Goal: Task Accomplishment & Management: Manage account settings

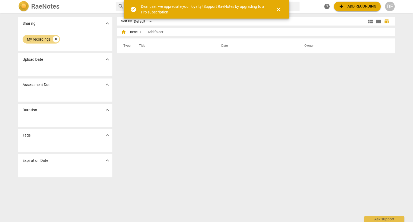
click at [281, 10] on span "close" at bounding box center [279, 9] width 6 height 6
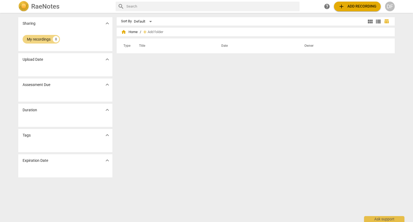
click at [223, 129] on div "Sort By Default view_module view_list table_chart home Home / add Add folder Ty…" at bounding box center [258, 117] width 283 height 201
click at [40, 40] on div "My recordings" at bounding box center [39, 39] width 24 height 5
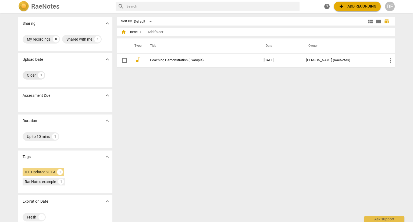
click at [34, 75] on div "Older" at bounding box center [31, 75] width 9 height 5
click at [86, 41] on div "Shared with me" at bounding box center [79, 39] width 26 height 5
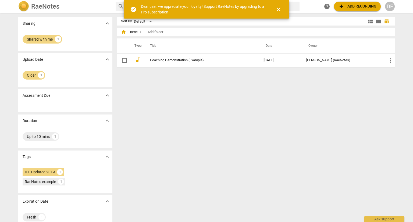
click at [282, 12] on span "close" at bounding box center [278, 9] width 13 height 6
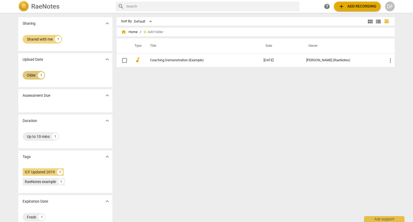
click at [39, 74] on div "1" at bounding box center [41, 75] width 6 height 6
click at [35, 74] on div "Older" at bounding box center [31, 75] width 9 height 5
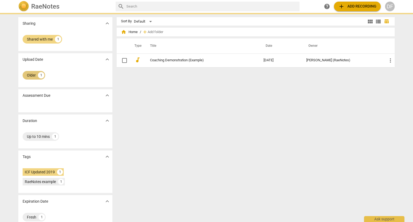
click at [35, 74] on div "Older" at bounding box center [31, 75] width 9 height 5
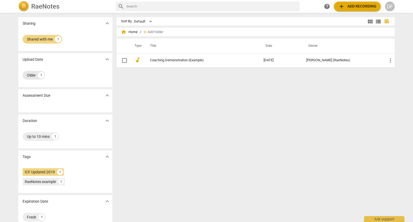
click at [35, 74] on div "Older" at bounding box center [31, 75] width 9 height 5
click at [150, 23] on div "Default" at bounding box center [144, 21] width 20 height 9
click at [145, 40] on li "Recent" at bounding box center [147, 42] width 26 height 10
click at [145, 21] on div "Recent" at bounding box center [143, 21] width 19 height 9
click at [145, 24] on li "Relevance" at bounding box center [147, 22] width 26 height 10
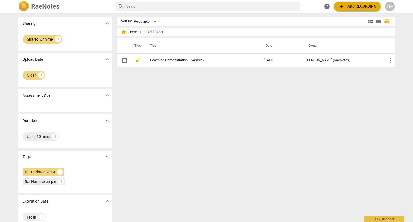
click at [370, 21] on span "view_module" at bounding box center [370, 21] width 6 height 6
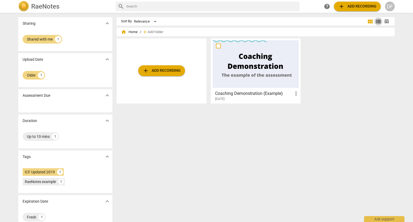
click at [379, 20] on span "view_list" at bounding box center [379, 21] width 6 height 6
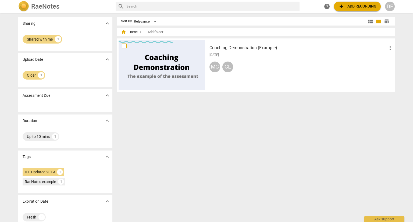
click at [385, 20] on span "table_chart" at bounding box center [386, 21] width 5 height 5
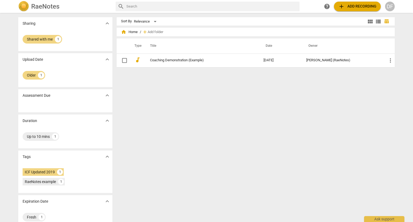
click at [376, 21] on span "view_list" at bounding box center [379, 21] width 6 height 6
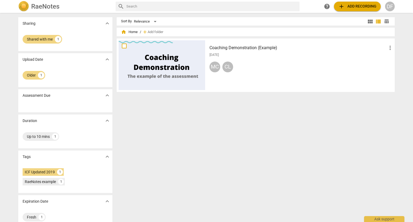
click at [367, 22] on span "view_module" at bounding box center [370, 21] width 6 height 6
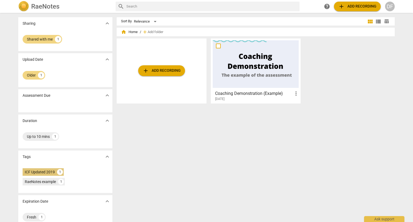
click at [28, 173] on div "ICF Updated 2019" at bounding box center [40, 172] width 30 height 5
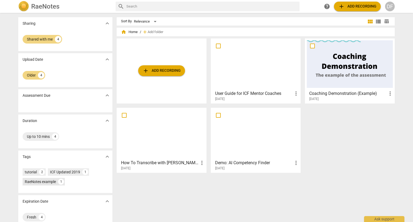
click at [30, 184] on div "RaeNotes example" at bounding box center [40, 181] width 31 height 5
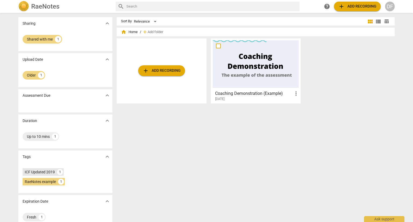
click at [31, 173] on div "ICF Updated 2019" at bounding box center [40, 172] width 30 height 5
click at [394, 8] on div "DF" at bounding box center [390, 7] width 10 height 10
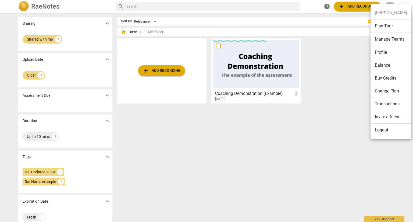
click at [385, 13] on ul "Dawn Flores Play Tour Manage Teams Profile Balance Buy Credits Change Plan Tran…" at bounding box center [391, 71] width 41 height 135
click at [380, 49] on li "Profile" at bounding box center [391, 52] width 41 height 13
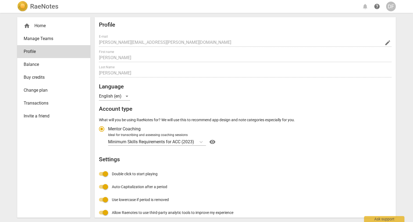
radio input "false"
click at [55, 61] on span "Balance" at bounding box center [52, 64] width 56 height 6
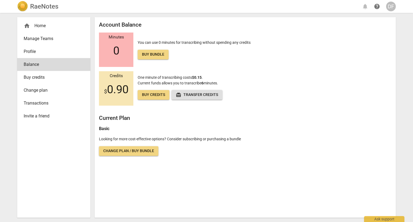
click at [41, 25] on div "home Home" at bounding box center [52, 26] width 56 height 6
